Goal: Check status: Check status

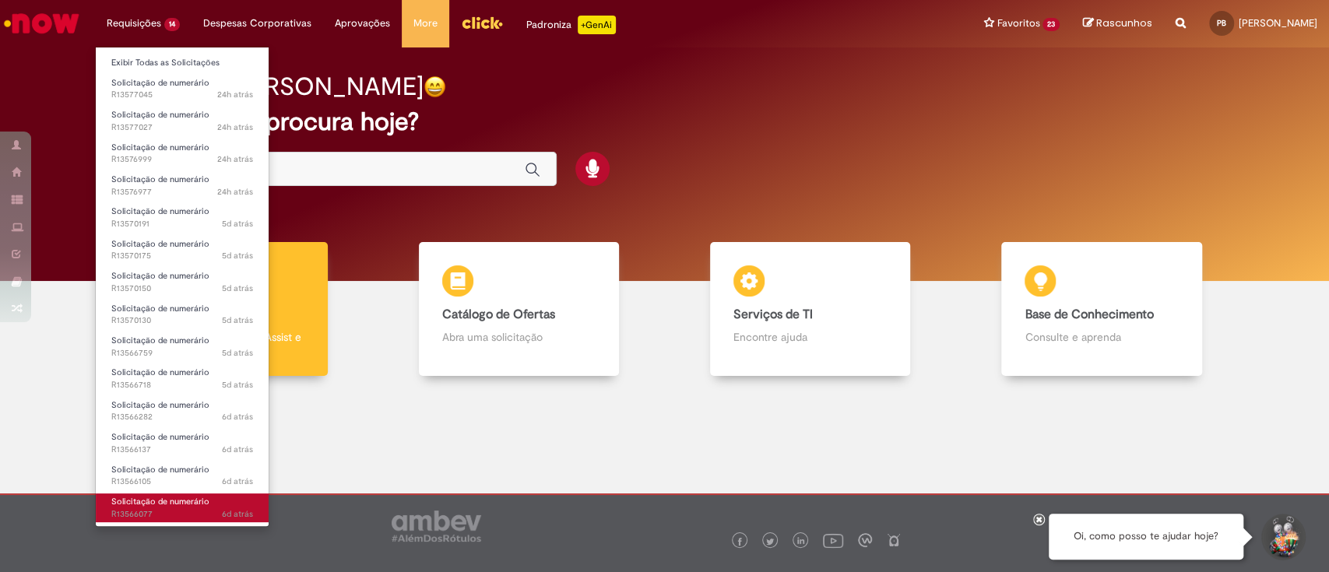
click at [166, 512] on span "6d atrás 6 dias atrás R13566077" at bounding box center [182, 515] width 142 height 12
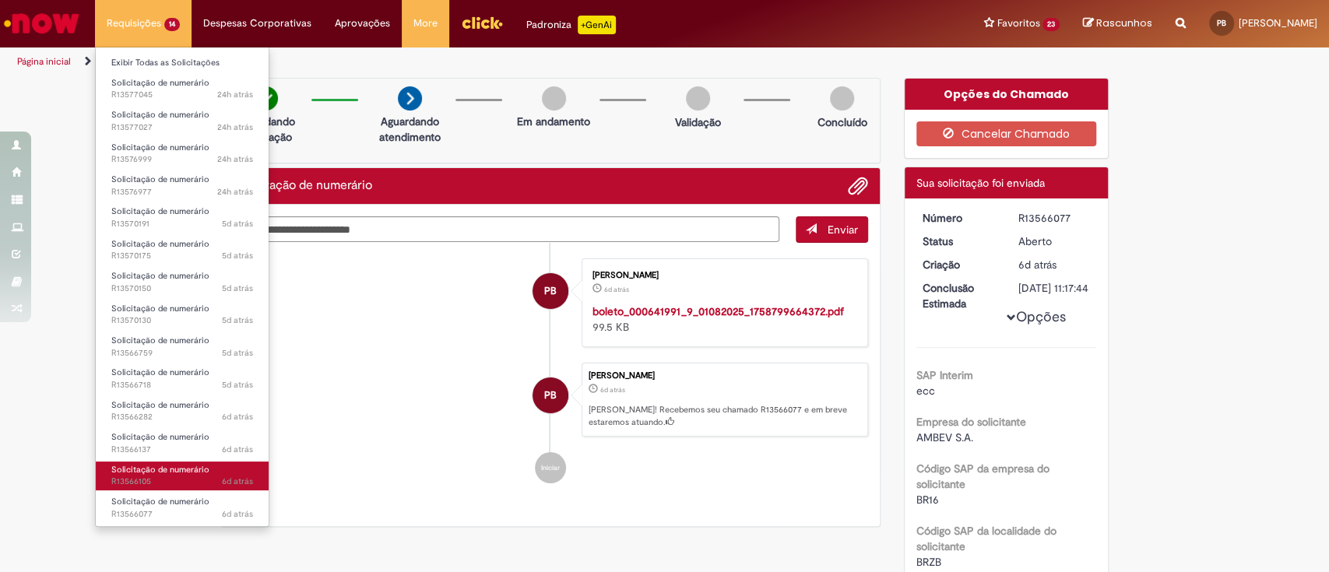
click at [164, 477] on span "6d atrás 6 dias atrás R13566105" at bounding box center [182, 482] width 142 height 12
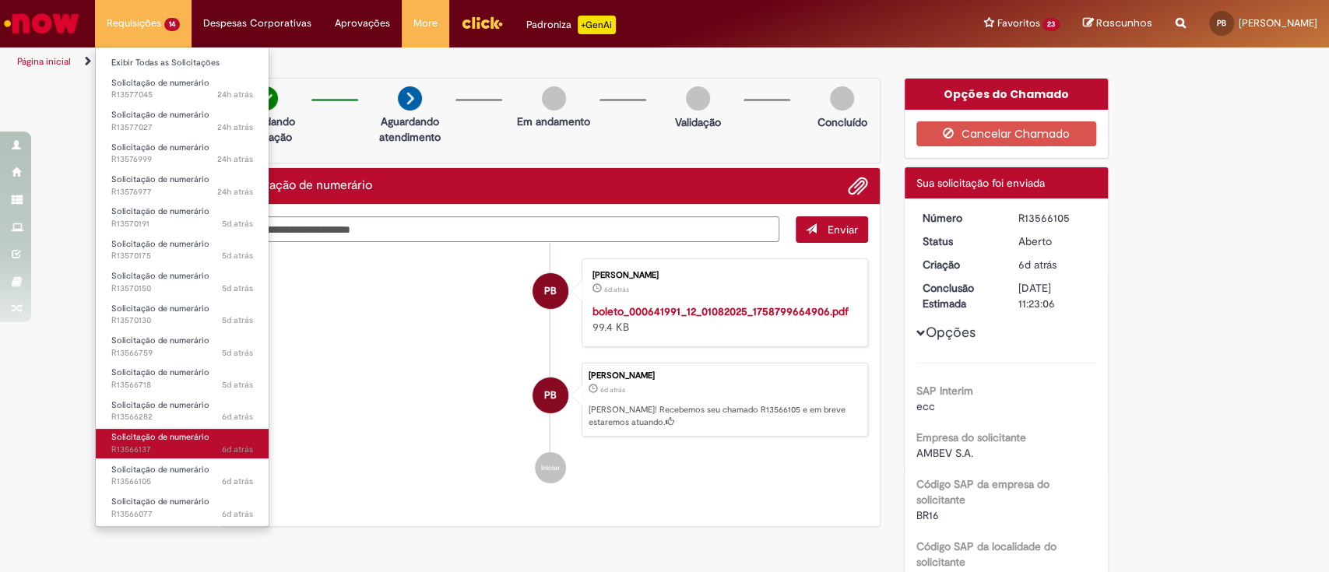
click at [152, 443] on link "Solicitação de numerário 6d atrás 6 dias atrás R13566137" at bounding box center [182, 443] width 173 height 29
click at [150, 28] on li "Requisições 14 Exibir Todas as Solicitações Solicitação de numerário 24h atrás …" at bounding box center [143, 23] width 97 height 47
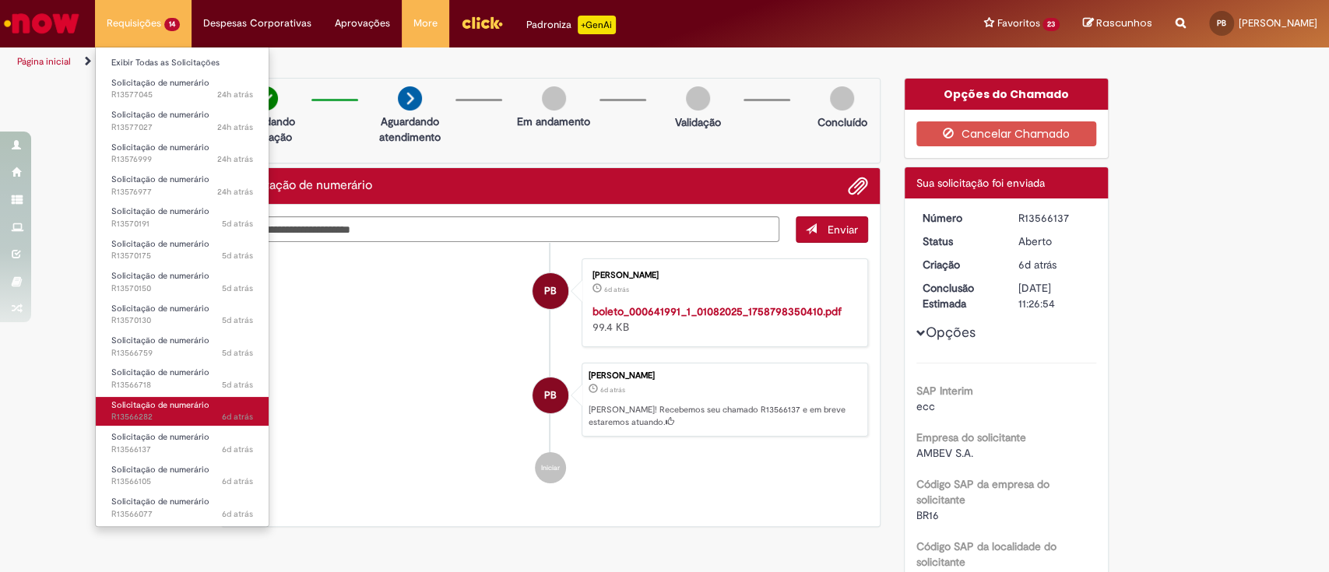
click at [168, 409] on span "Solicitação de numerário" at bounding box center [160, 405] width 98 height 12
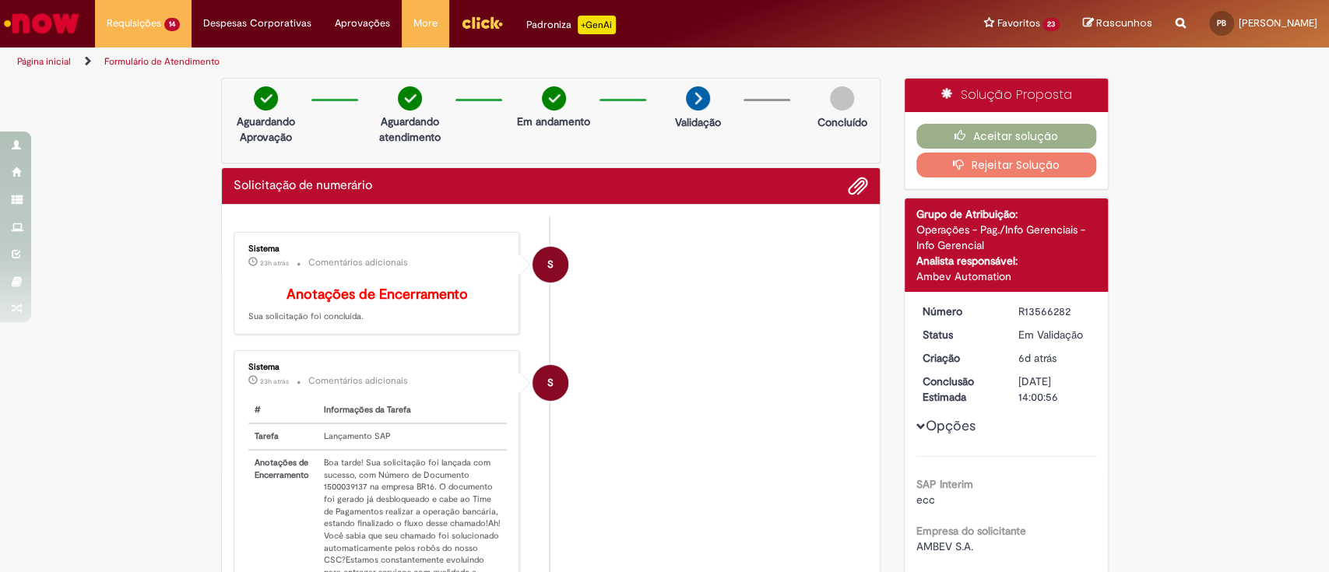
click at [337, 501] on td "Boa tarde! Sua solicitação foi lançada com sucesso, com Número de Documento 150…" at bounding box center [412, 542] width 189 height 185
click at [337, 499] on td "Boa tarde! Sua solicitação foi lançada com sucesso, com Número de Documento 150…" at bounding box center [412, 542] width 189 height 185
copy td "1500039137"
click at [1012, 135] on button "Aceitar solução" at bounding box center [1007, 136] width 180 height 25
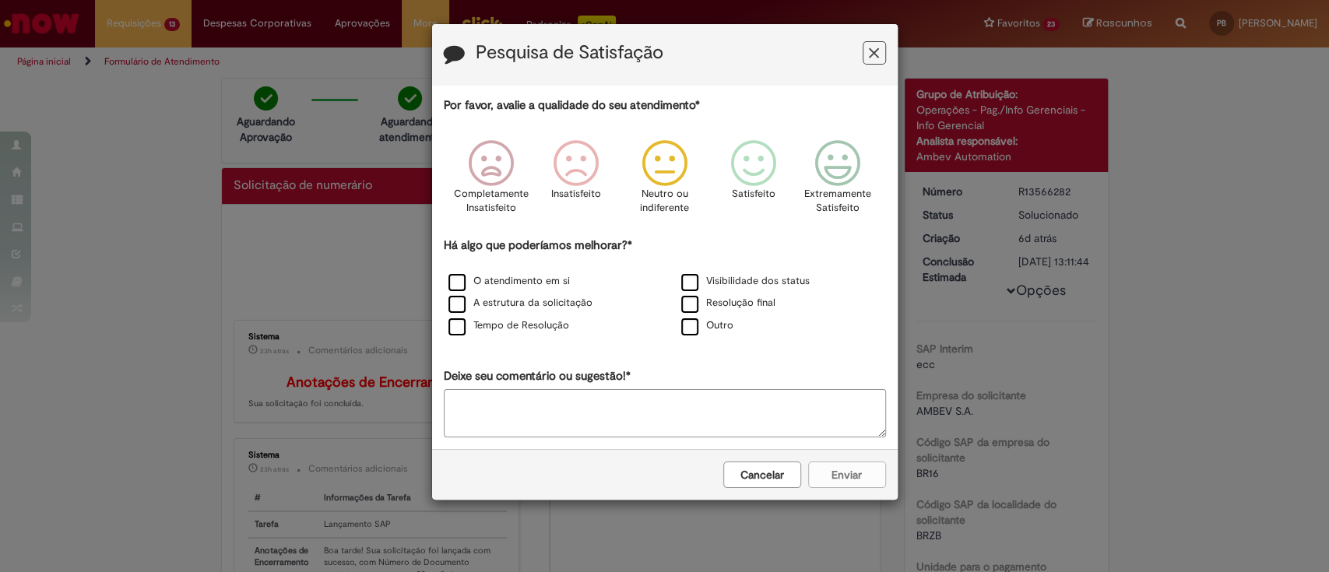
click at [661, 167] on icon "Feedback" at bounding box center [664, 163] width 58 height 47
click at [694, 308] on label "Resolução final" at bounding box center [728, 303] width 94 height 15
click at [452, 325] on label "Tempo de Resolução" at bounding box center [509, 326] width 121 height 15
click at [825, 479] on button "Enviar" at bounding box center [847, 475] width 78 height 26
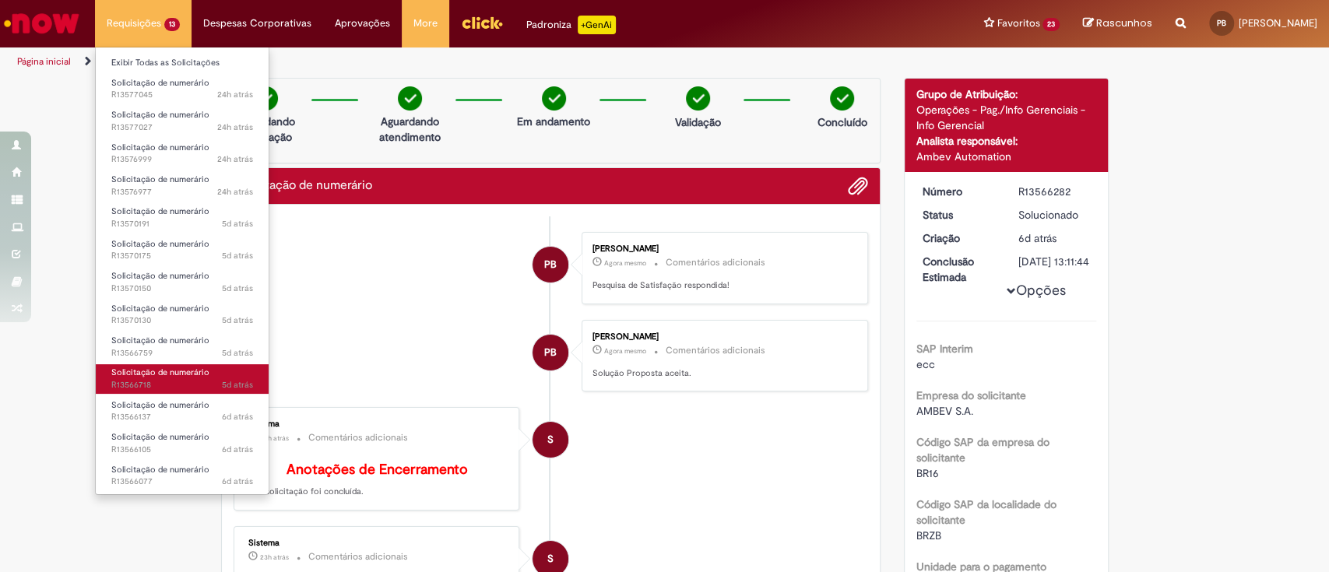
click at [154, 378] on link "Solicitação de numerário 5d atrás 5 dias atrás R13566718" at bounding box center [182, 378] width 173 height 29
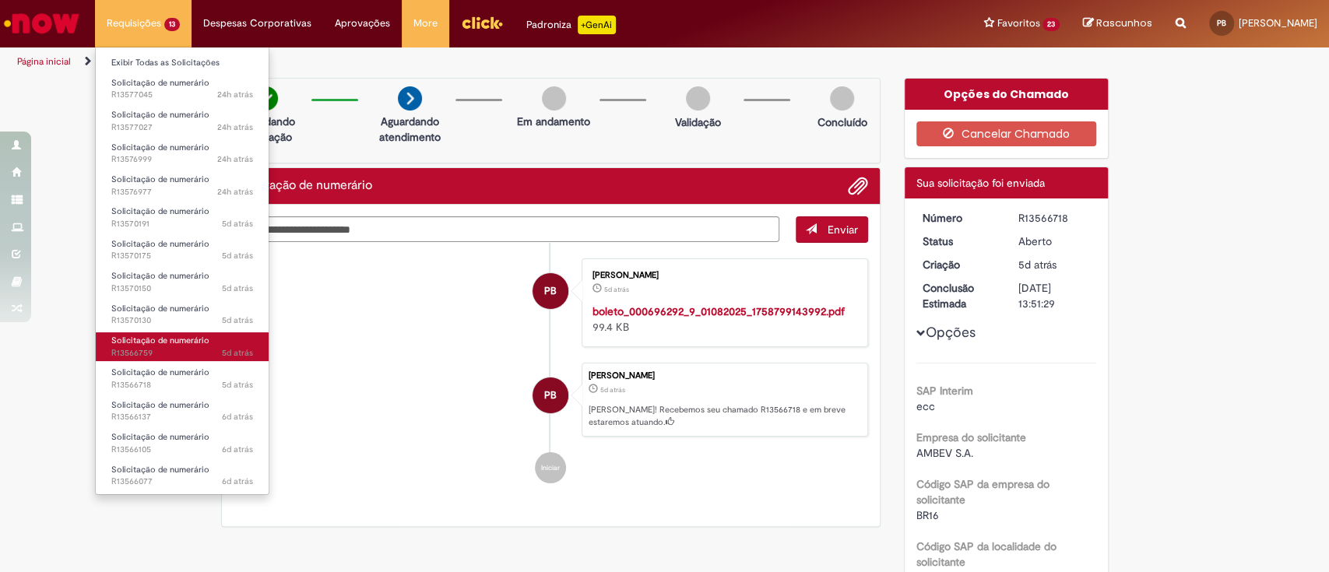
click at [168, 347] on span "5d atrás 5 dias atrás R13566759" at bounding box center [182, 353] width 142 height 12
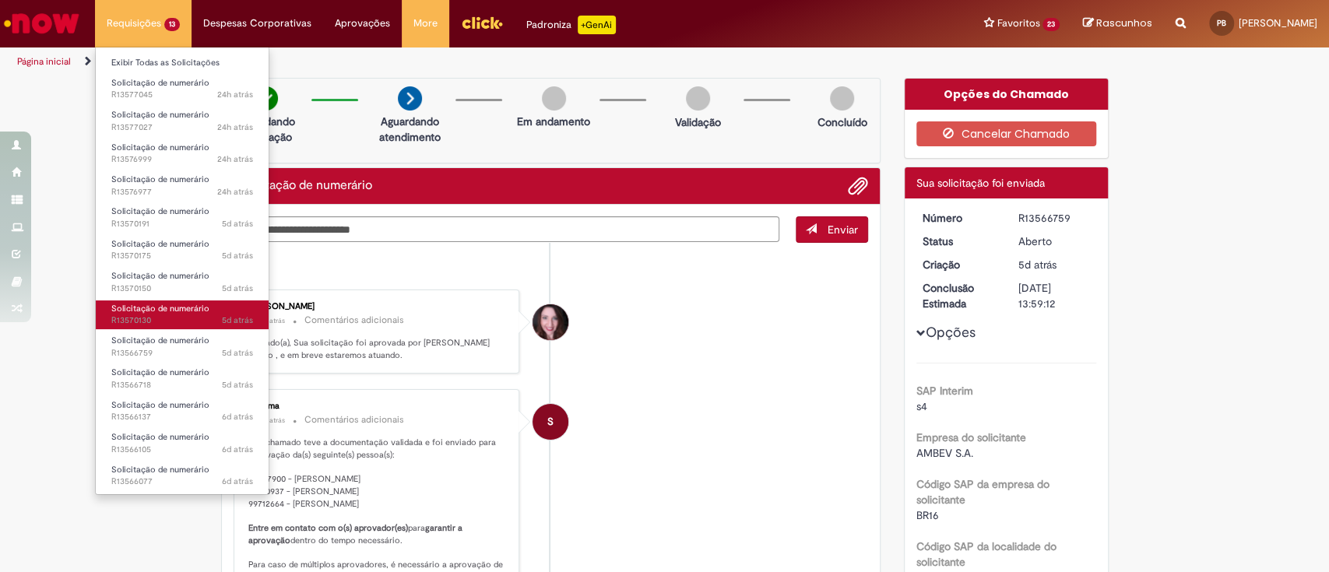
click at [157, 316] on span "5d atrás 5 dias atrás R13570130" at bounding box center [182, 321] width 142 height 12
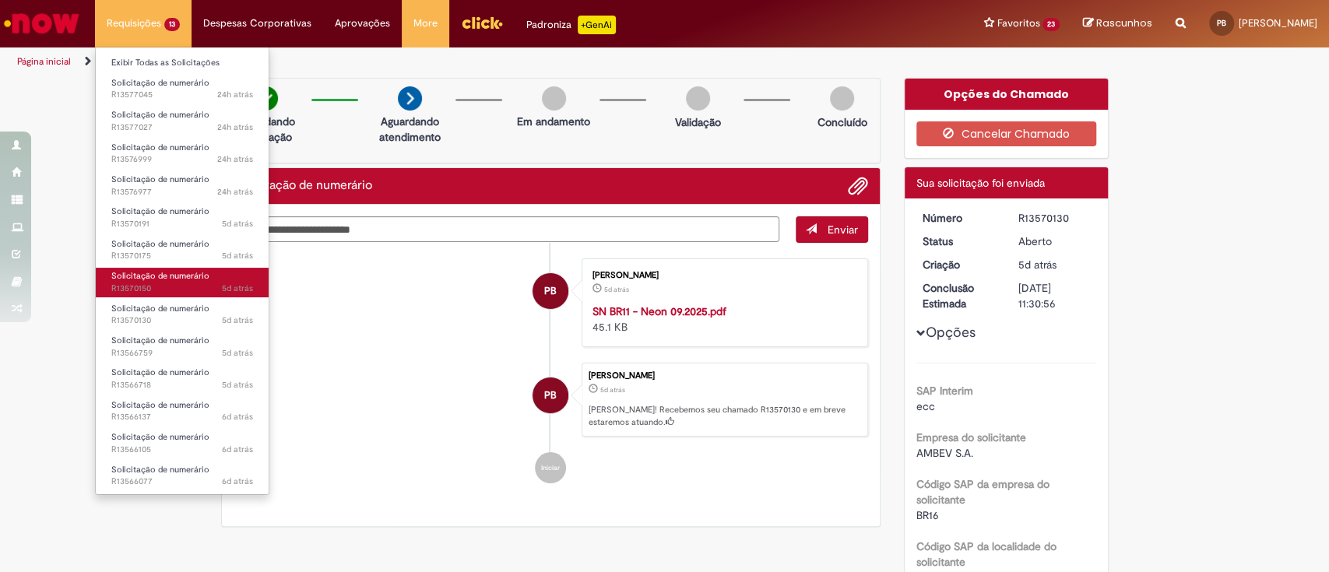
click at [143, 287] on span "5d atrás 5 dias atrás R13570150" at bounding box center [182, 289] width 142 height 12
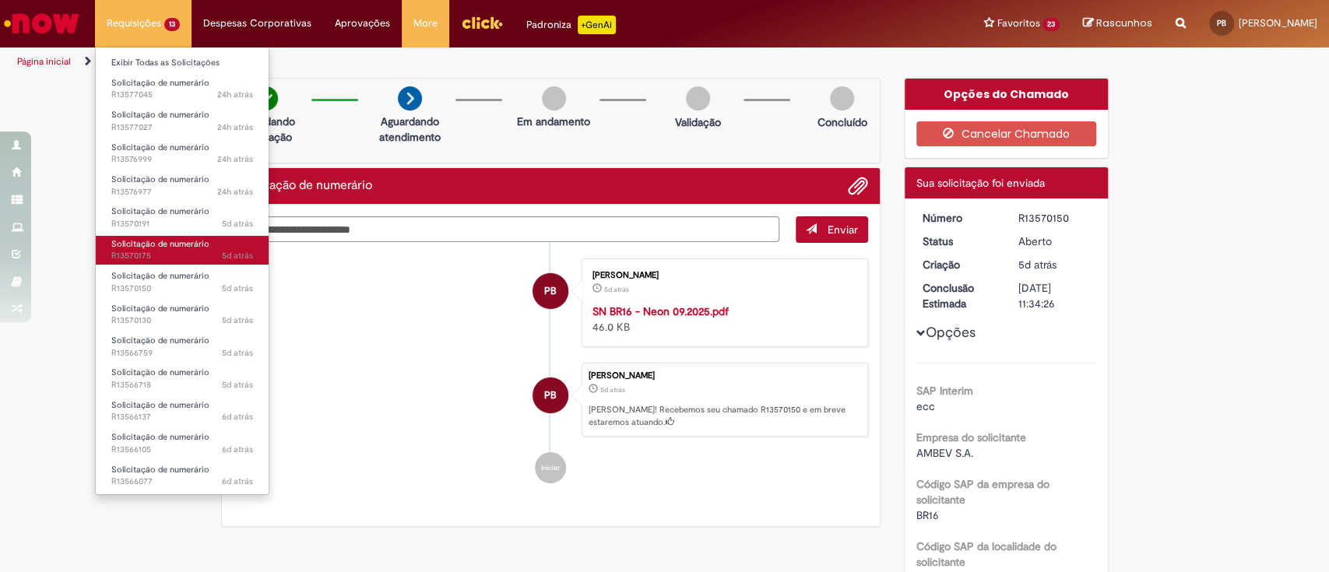
click at [183, 258] on span "5d atrás 5 dias atrás R13570175" at bounding box center [182, 256] width 142 height 12
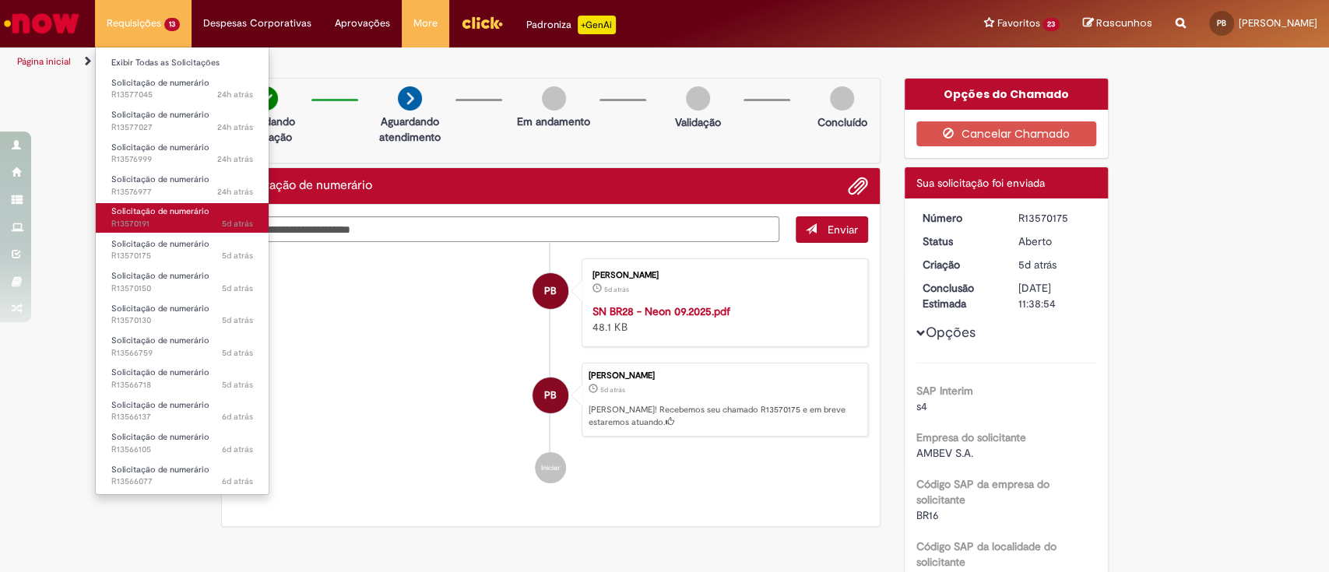
click at [181, 220] on span "5d atrás 5 dias atrás R13570191" at bounding box center [182, 224] width 142 height 12
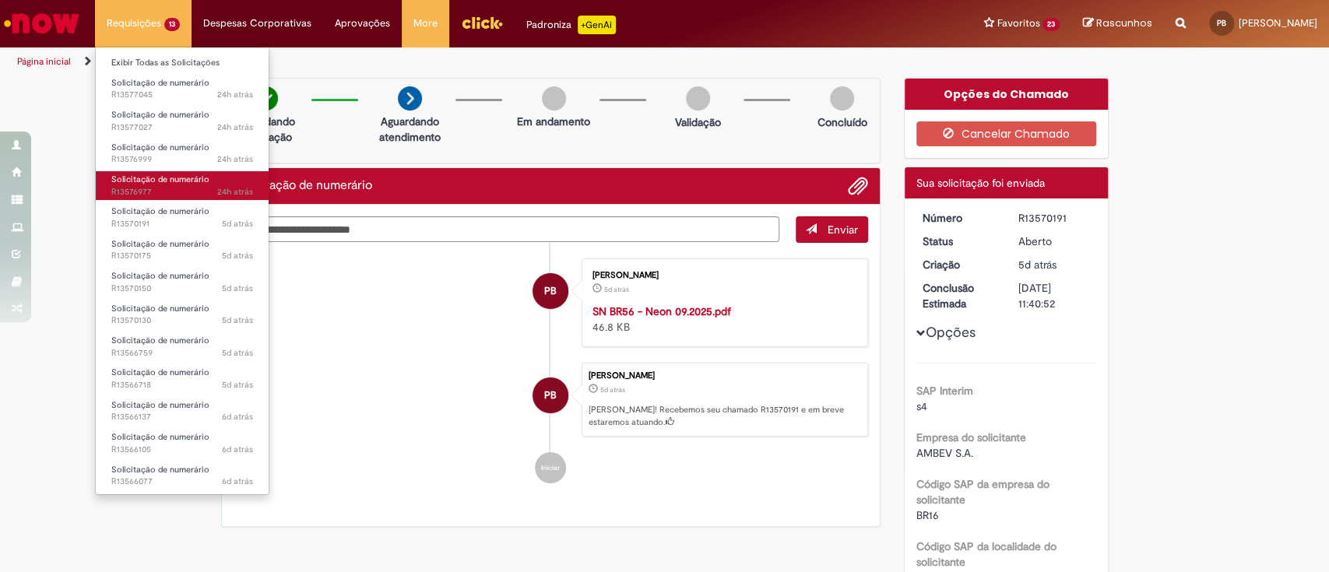
click at [143, 188] on span "24h atrás 24 horas atrás R13576977" at bounding box center [182, 192] width 142 height 12
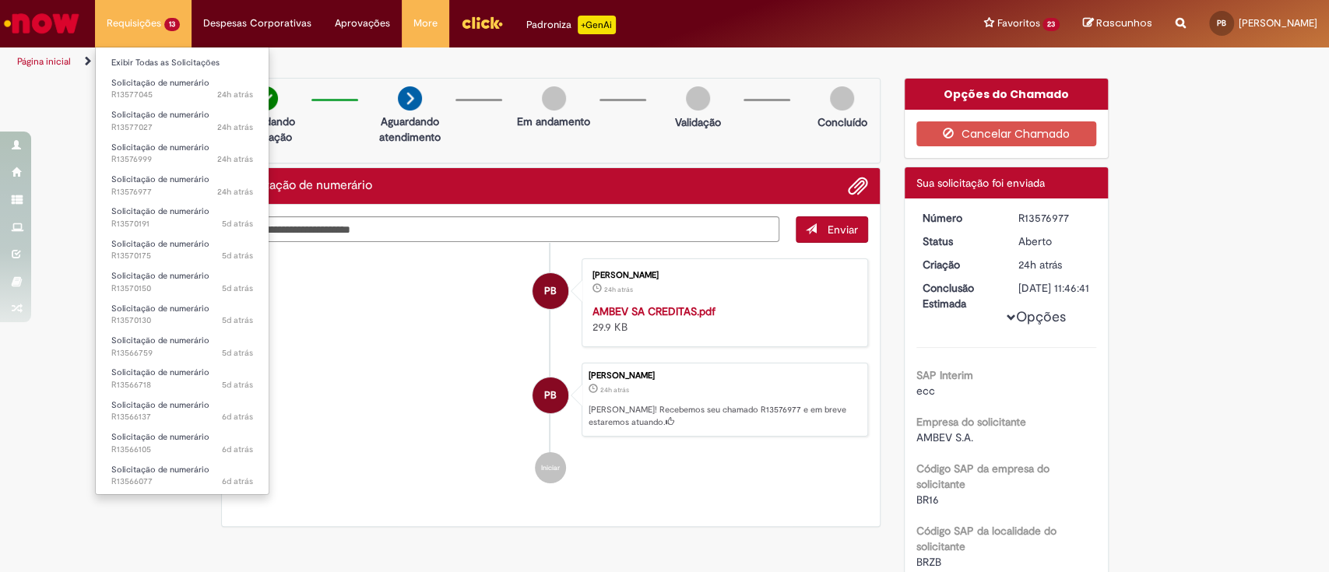
click at [157, 137] on li "Solicitação de numerário 24h atrás 24 horas atrás R13576999" at bounding box center [182, 152] width 173 height 32
click at [156, 118] on span "Solicitação de numerário" at bounding box center [160, 115] width 98 height 12
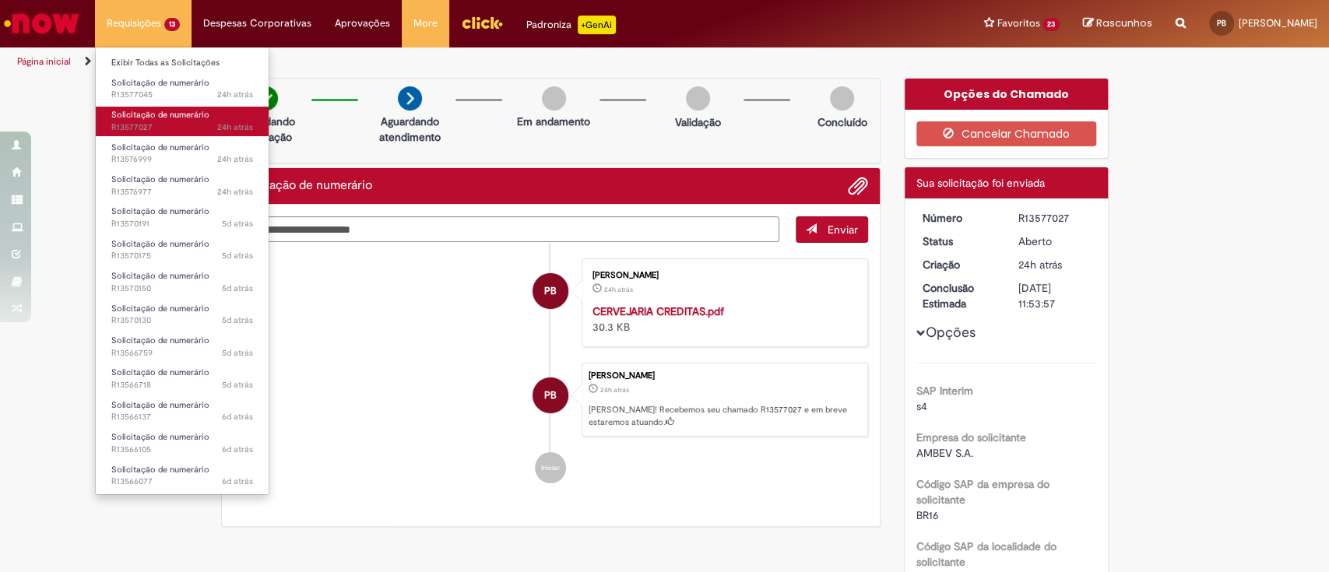
click at [157, 107] on link "Solicitação de numerário 24h atrás 24 horas atrás R13577027" at bounding box center [182, 121] width 173 height 29
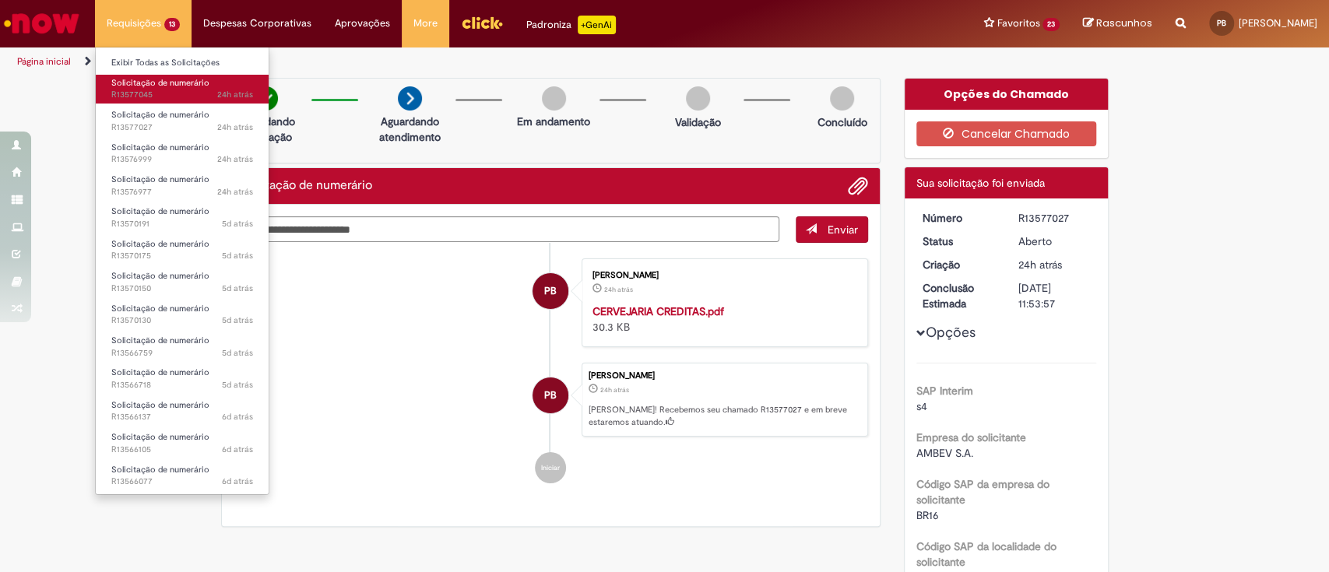
click at [162, 85] on span "Solicitação de numerário" at bounding box center [160, 83] width 98 height 12
